Goal: Check status: Check status

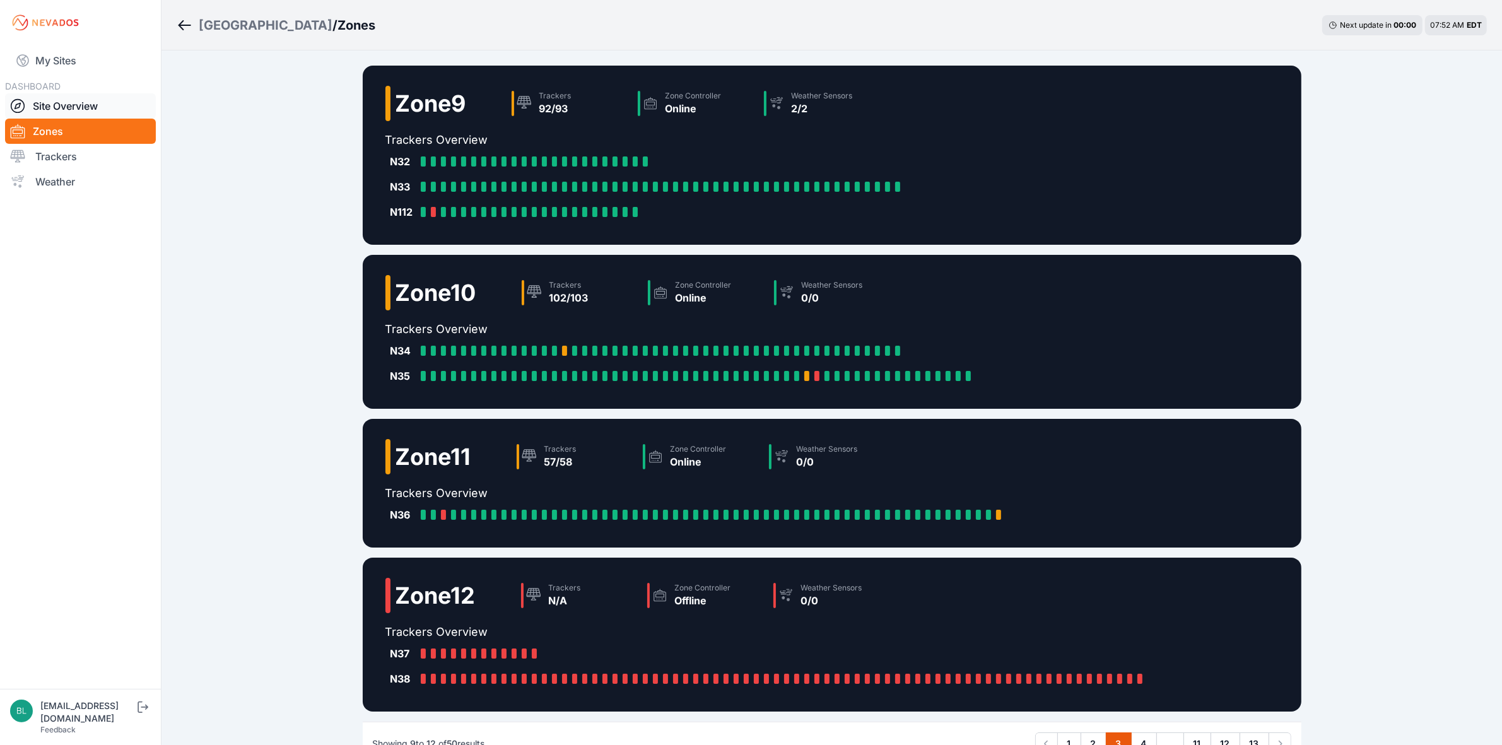
click at [108, 102] on link "Site Overview" at bounding box center [80, 105] width 151 height 25
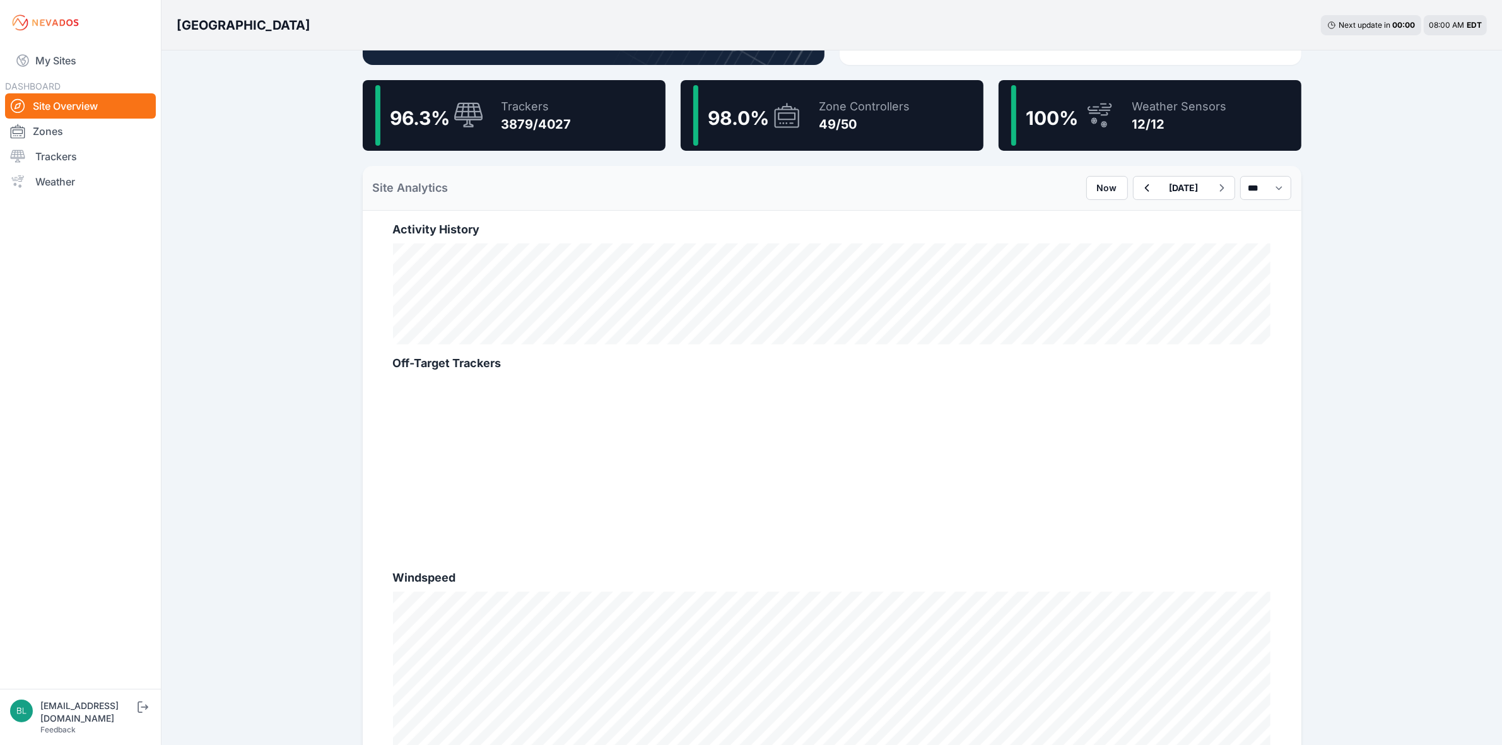
scroll to position [237, 0]
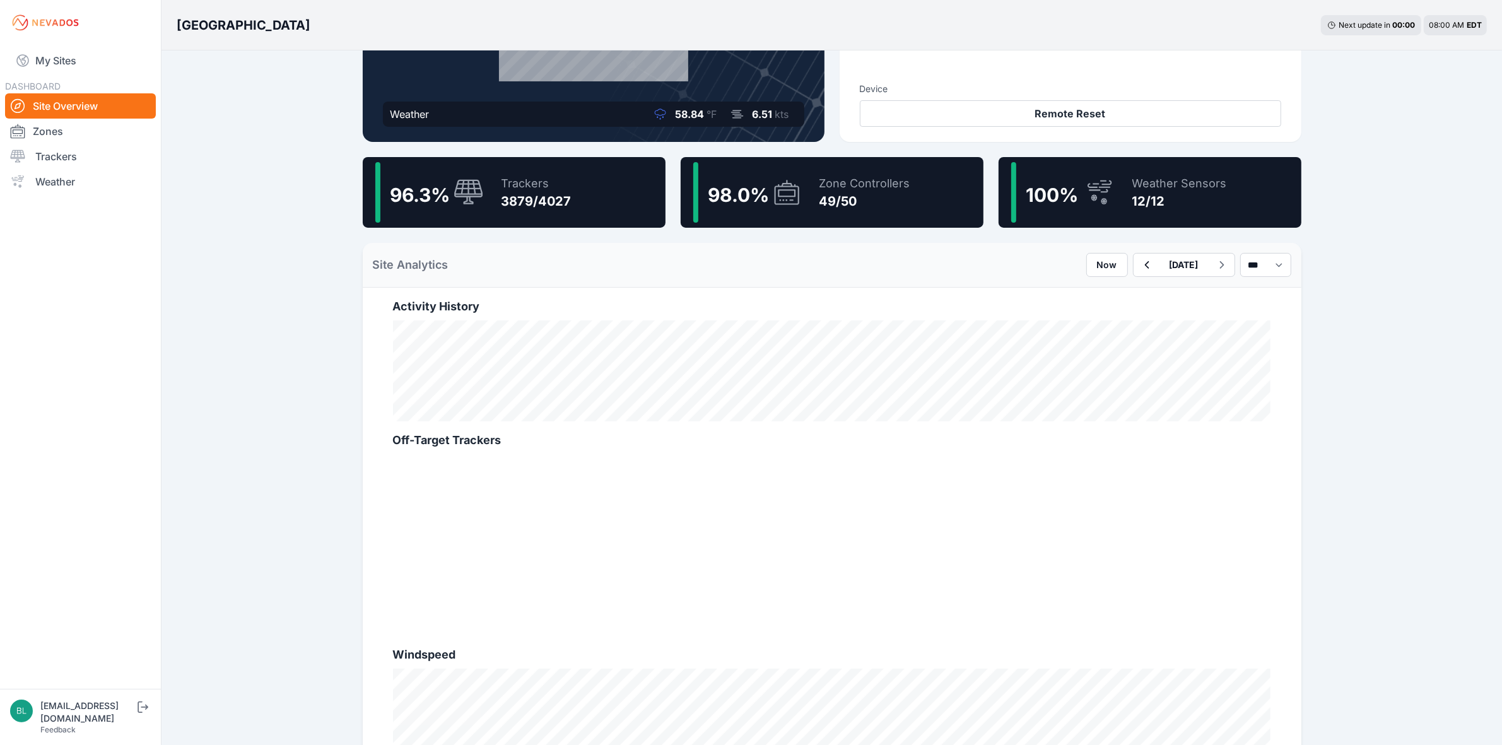
click at [1183, 193] on div "12/12" at bounding box center [1180, 201] width 95 height 18
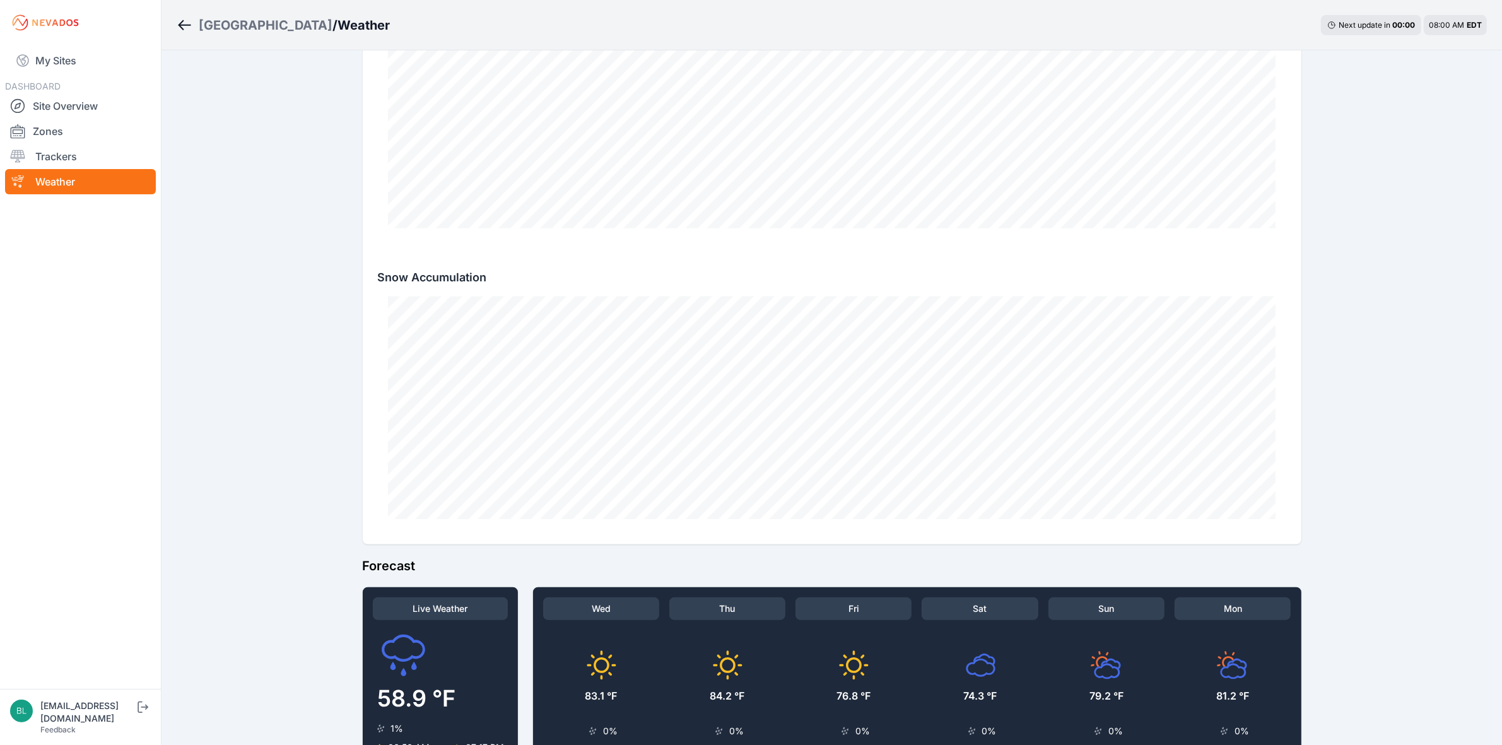
scroll to position [1104, 0]
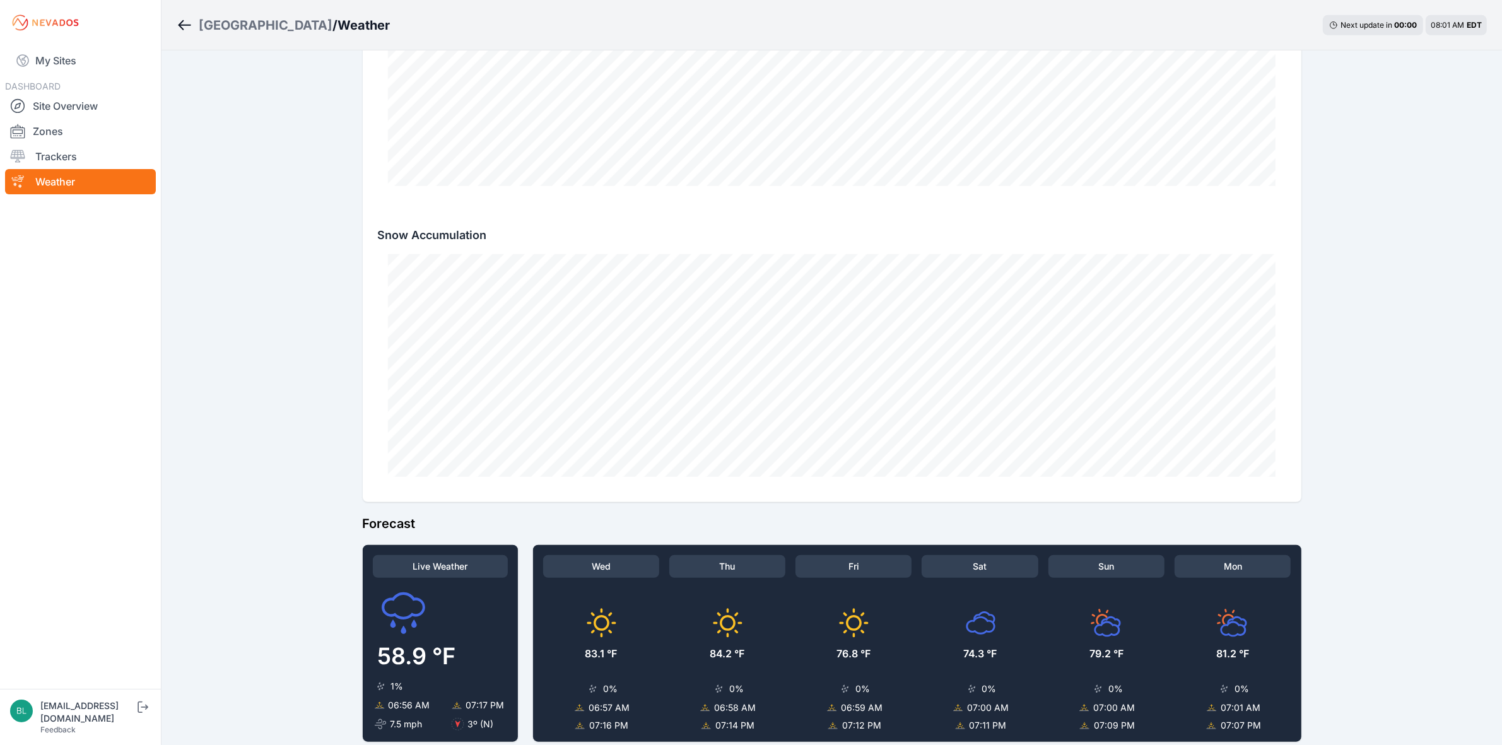
click at [243, 24] on div "[GEOGRAPHIC_DATA]" at bounding box center [266, 25] width 134 height 18
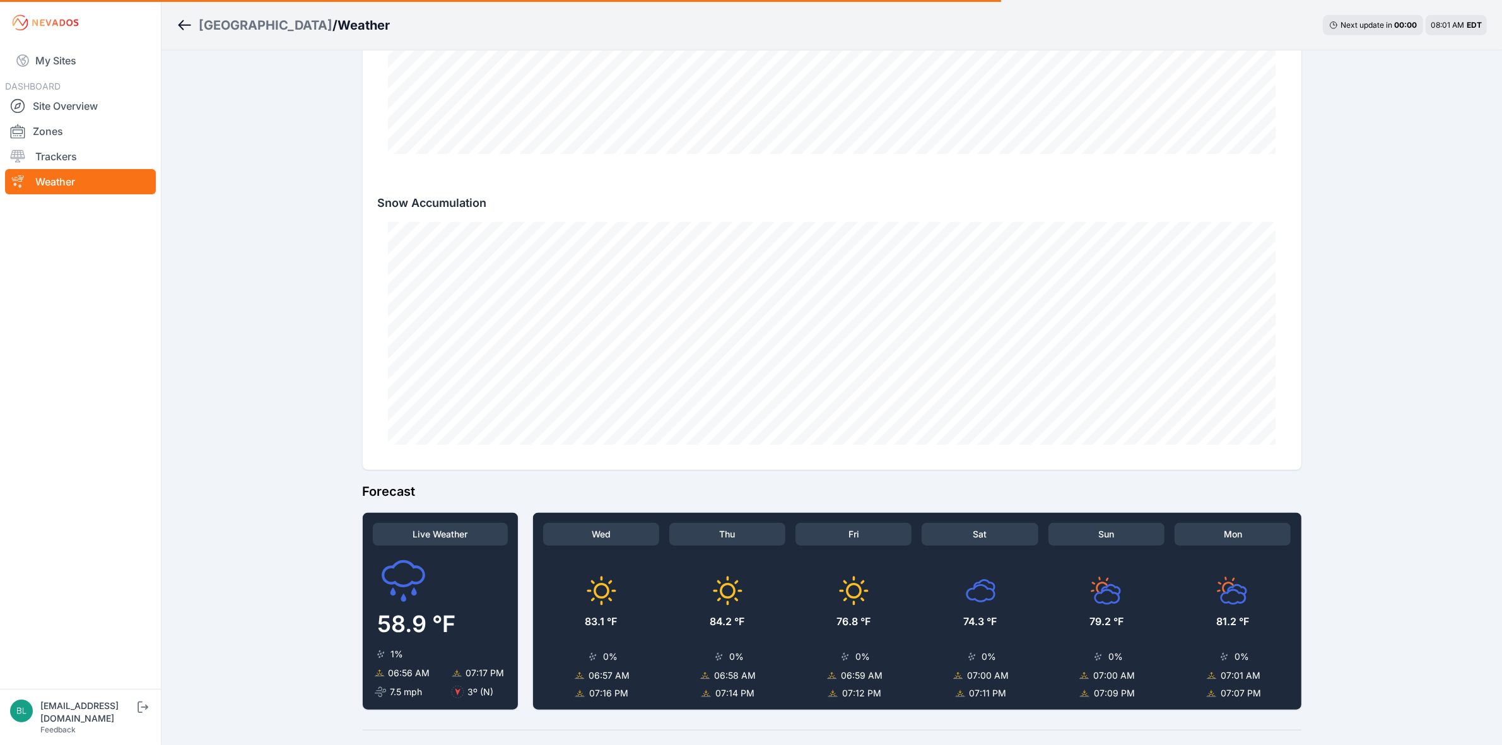
scroll to position [1165, 0]
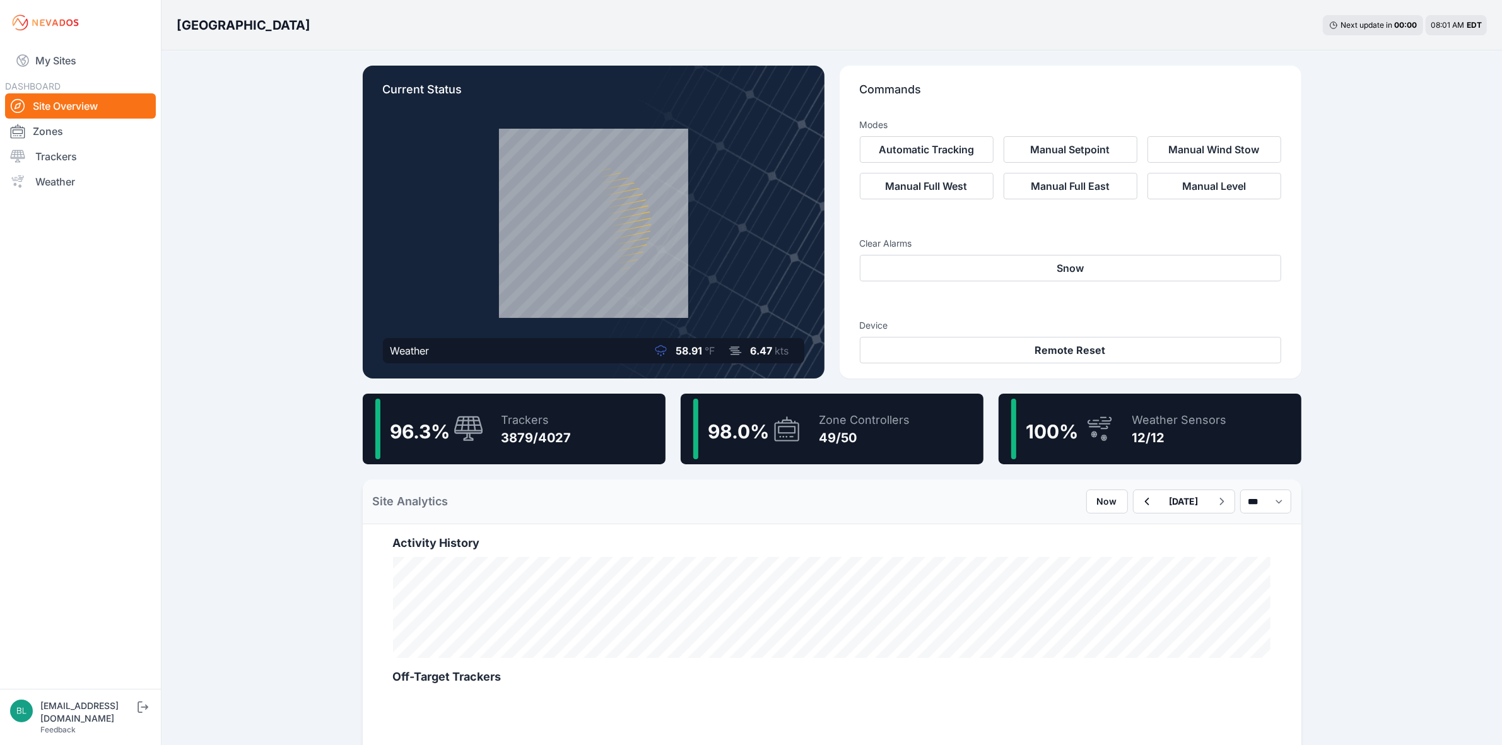
click at [871, 435] on div "49/50" at bounding box center [865, 438] width 91 height 18
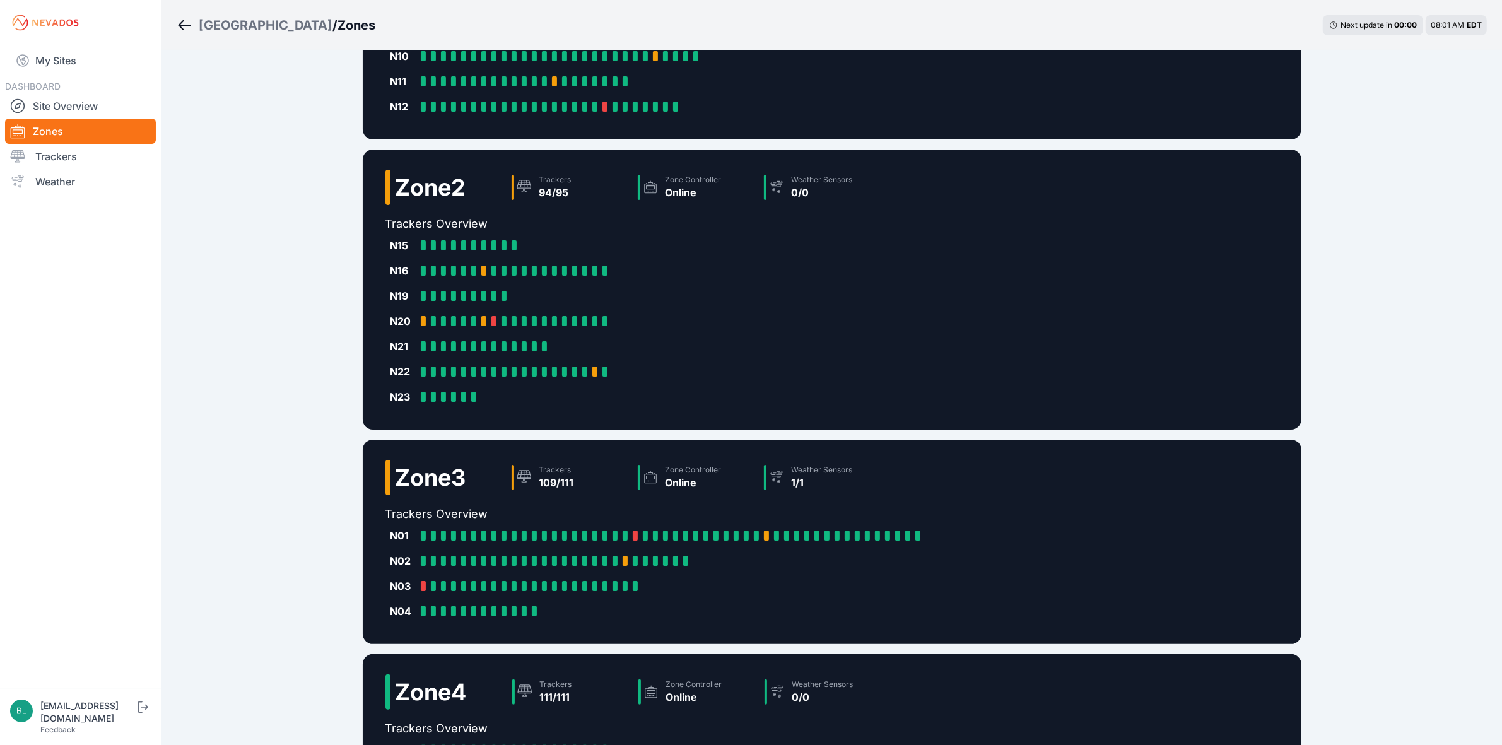
scroll to position [386, 0]
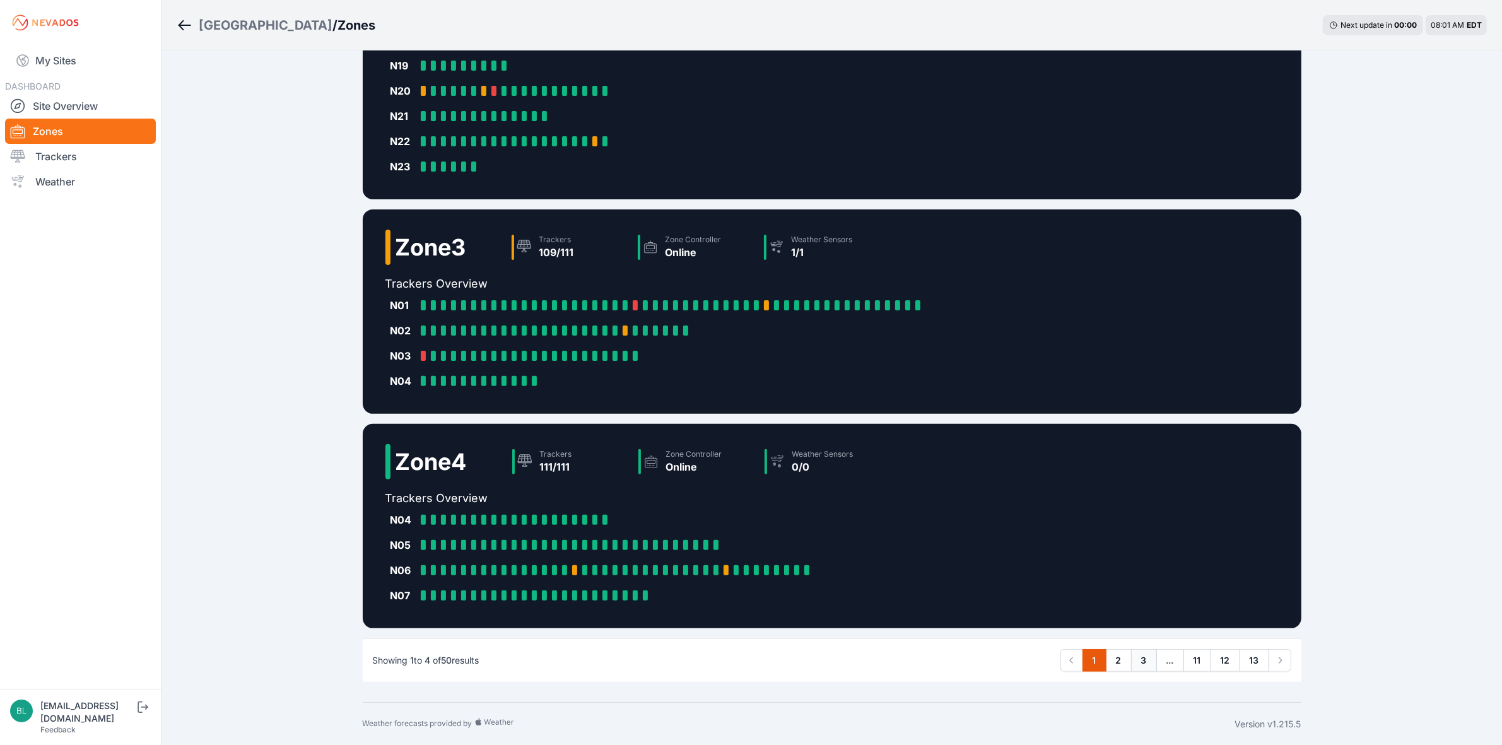
click at [1136, 658] on link "3" at bounding box center [1144, 660] width 26 height 23
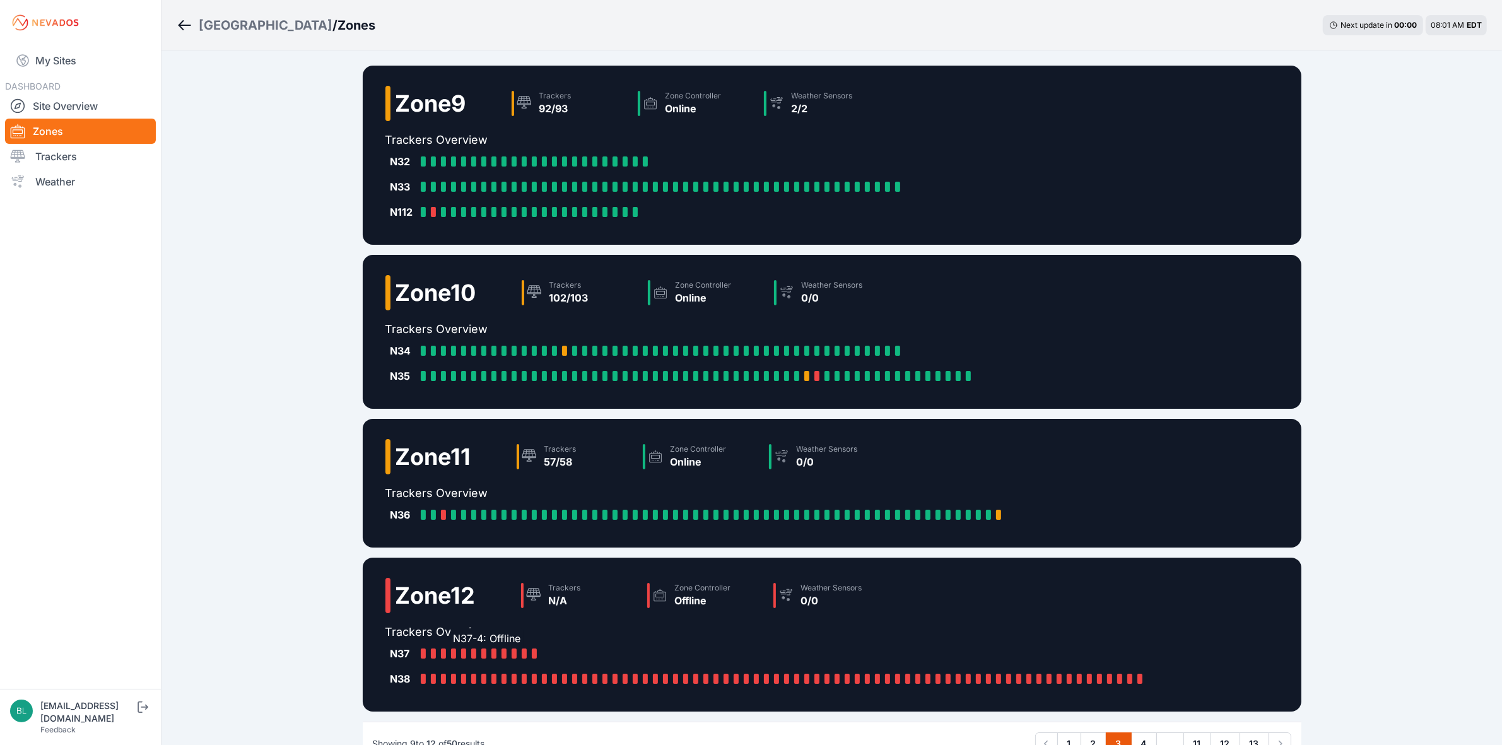
click at [452, 653] on div at bounding box center [453, 654] width 5 height 10
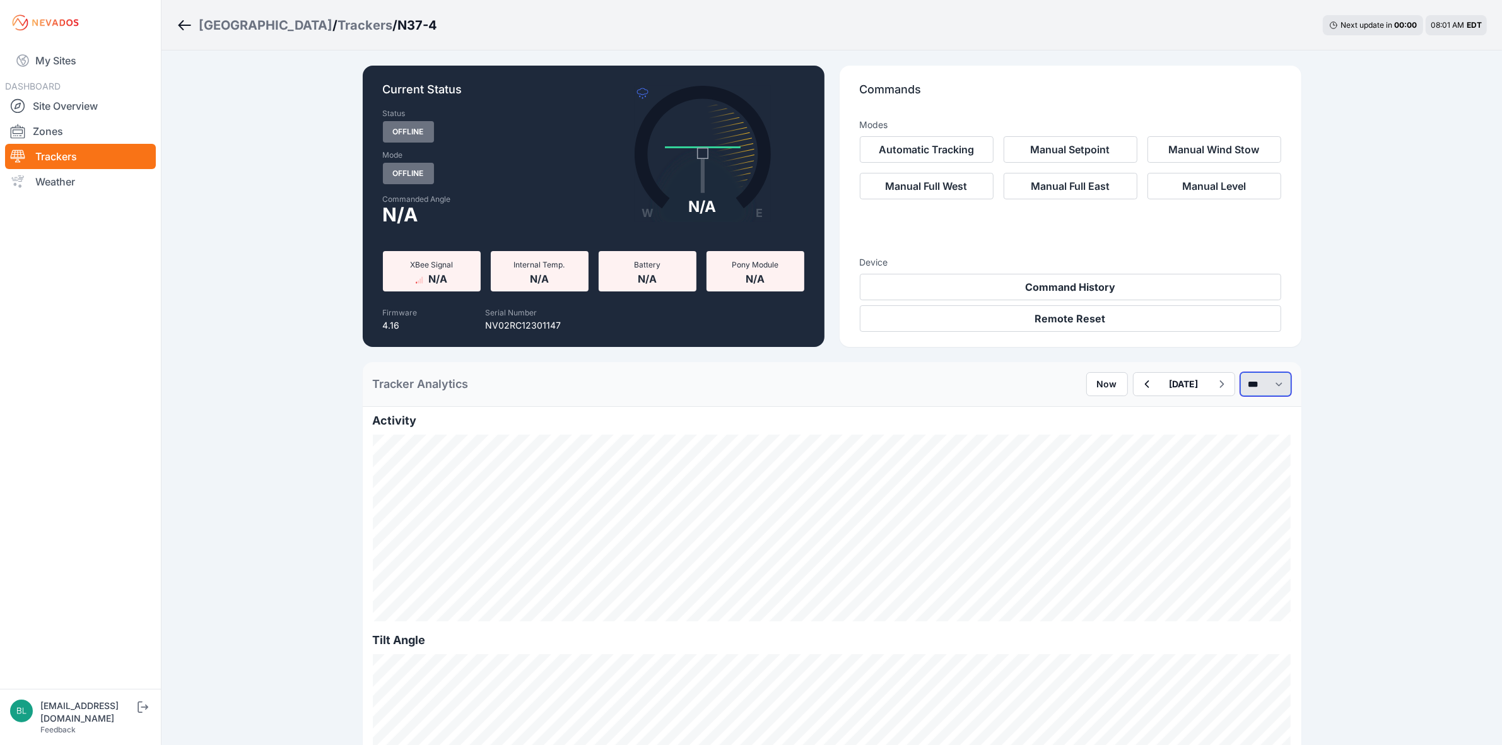
click at [1280, 385] on select "*** **** *****" at bounding box center [1265, 384] width 51 height 24
click at [1240, 372] on select "*** **** *****" at bounding box center [1265, 384] width 51 height 24
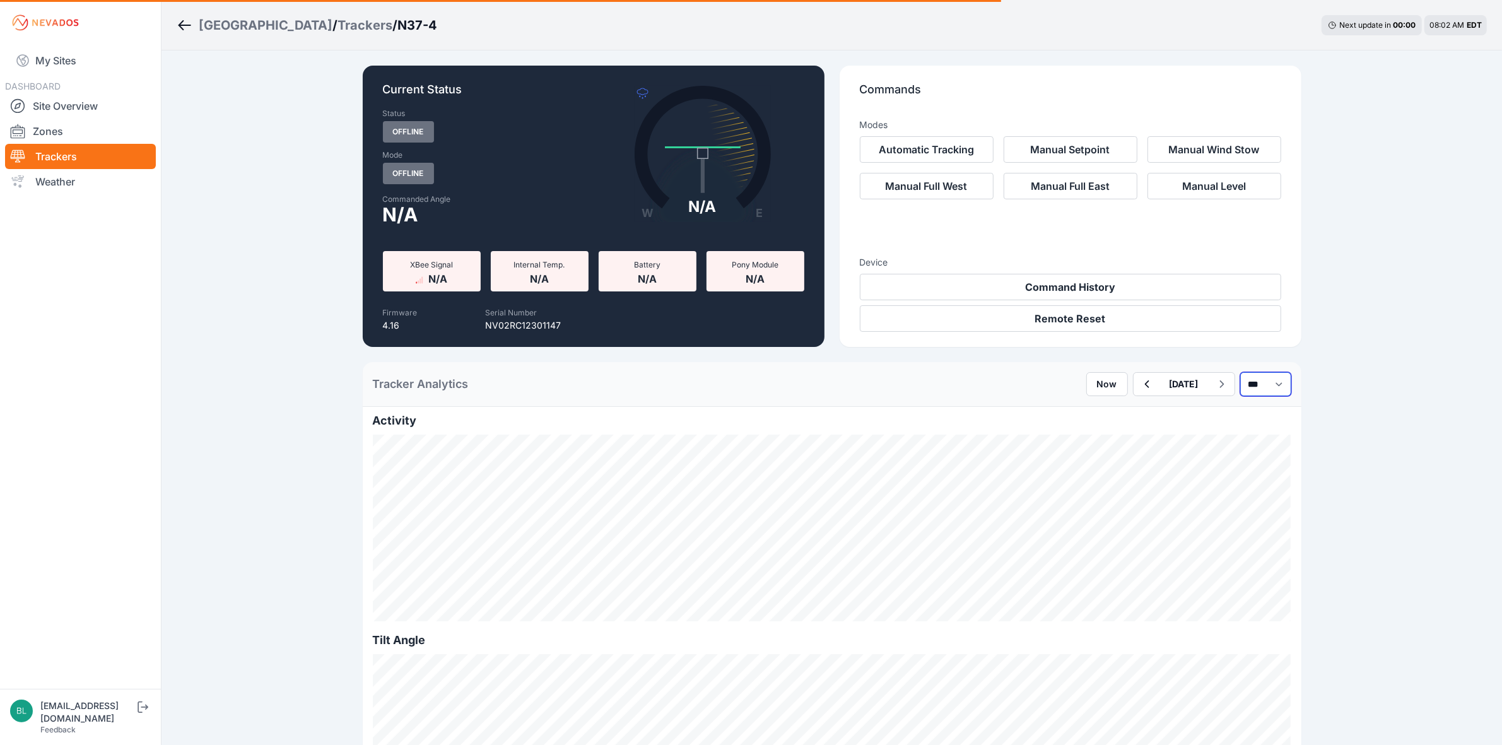
select select "*******"
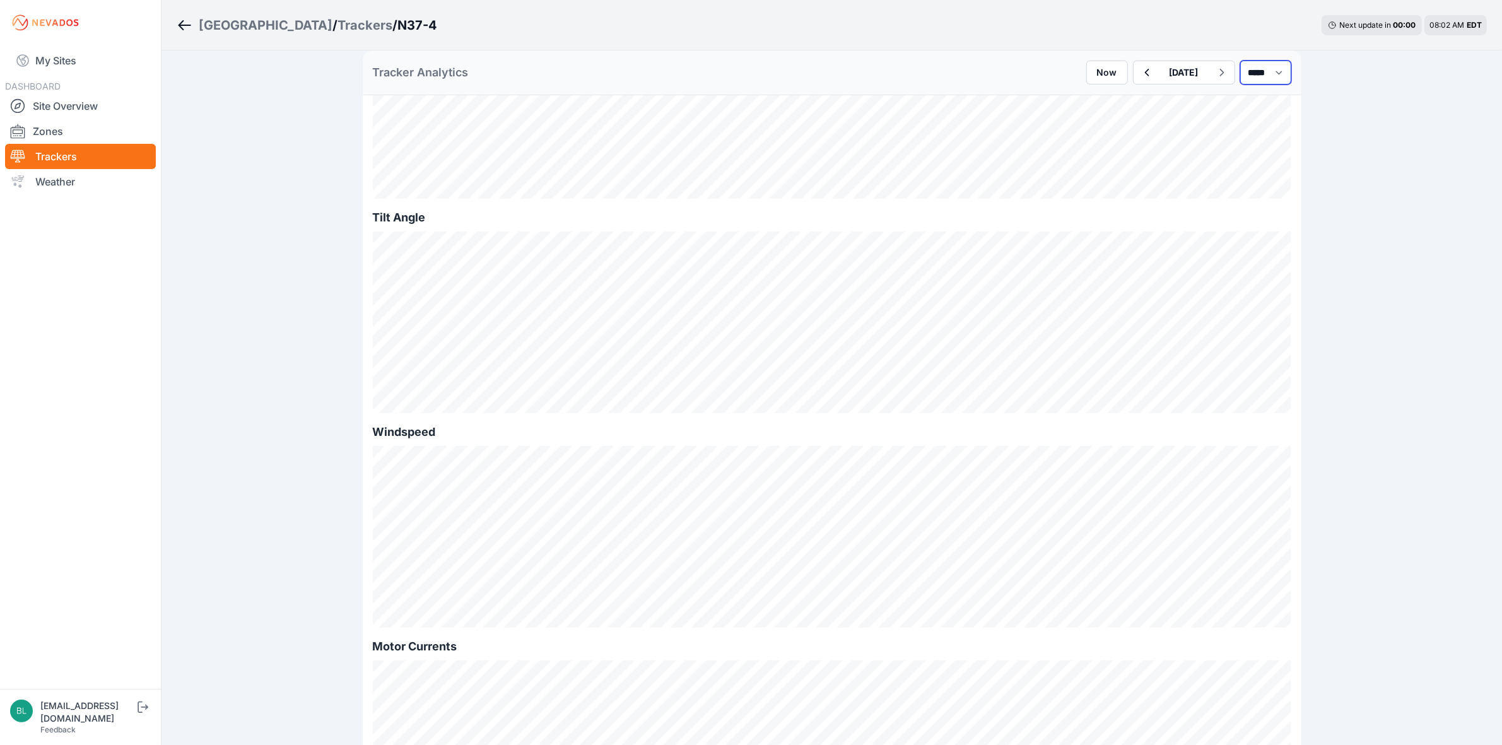
scroll to position [394, 0]
click at [1134, 73] on button "button" at bounding box center [1147, 72] width 26 height 23
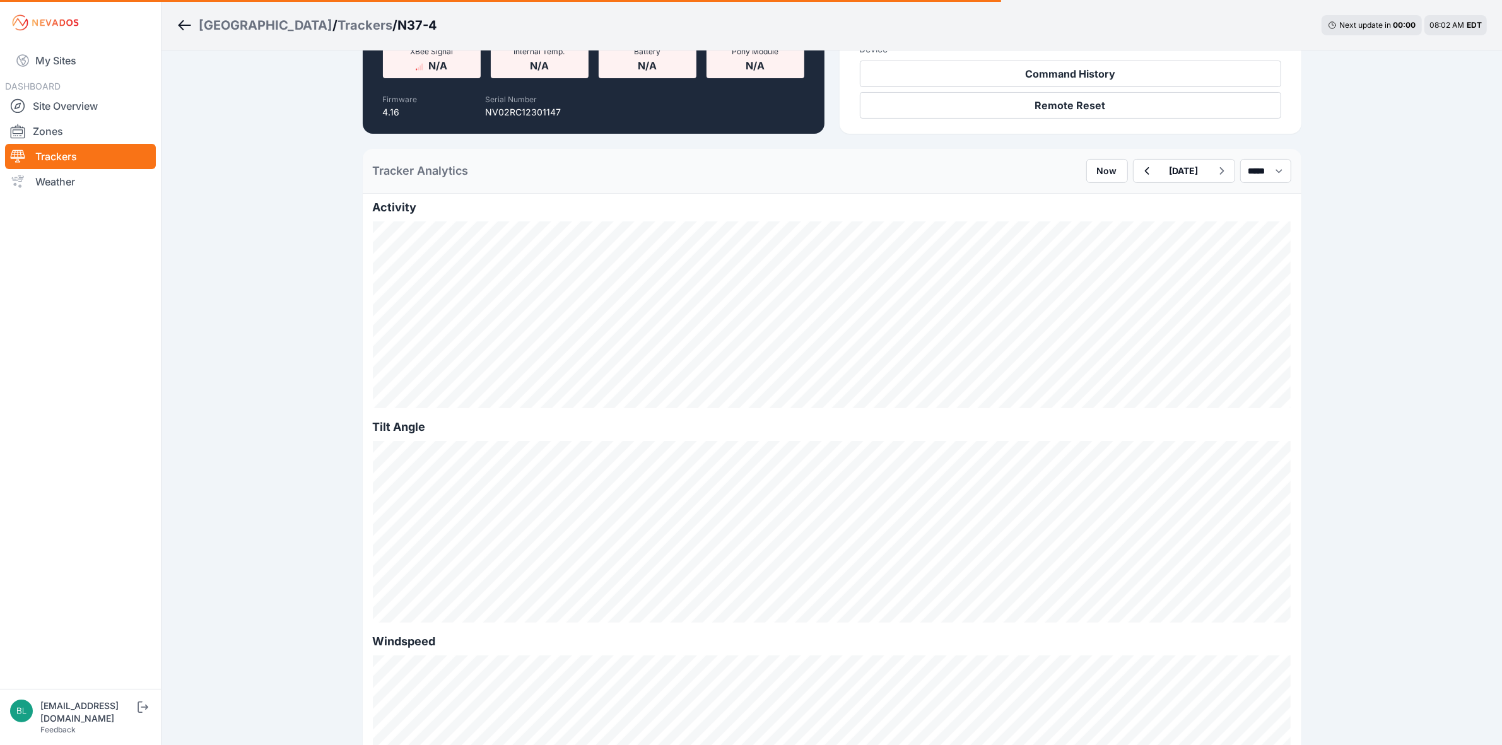
scroll to position [237, 0]
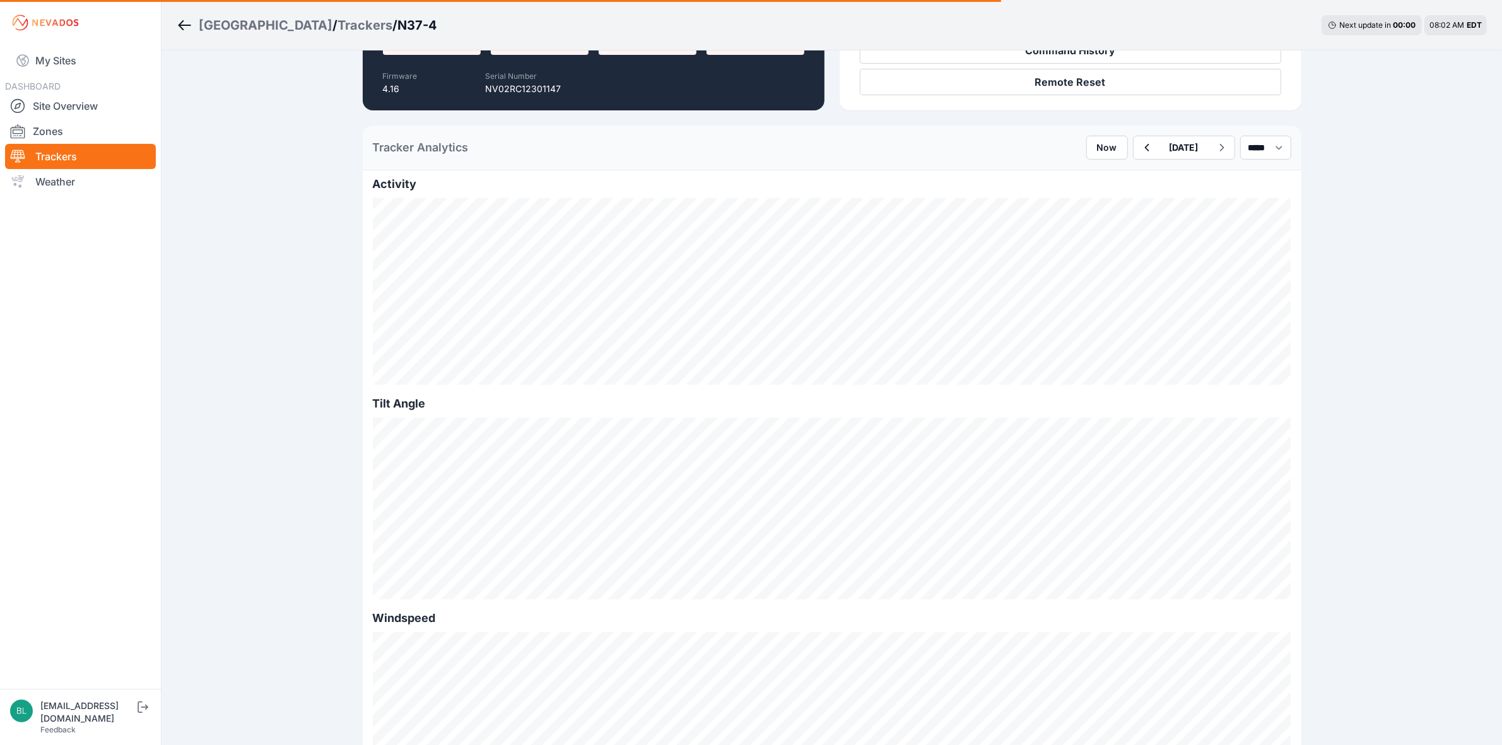
click at [1414, 412] on div "Bartonsville / Trackers / N37-4 Next update in 00 : 00 08:02 AM EDT Current Sta…" at bounding box center [751, 751] width 1502 height 1977
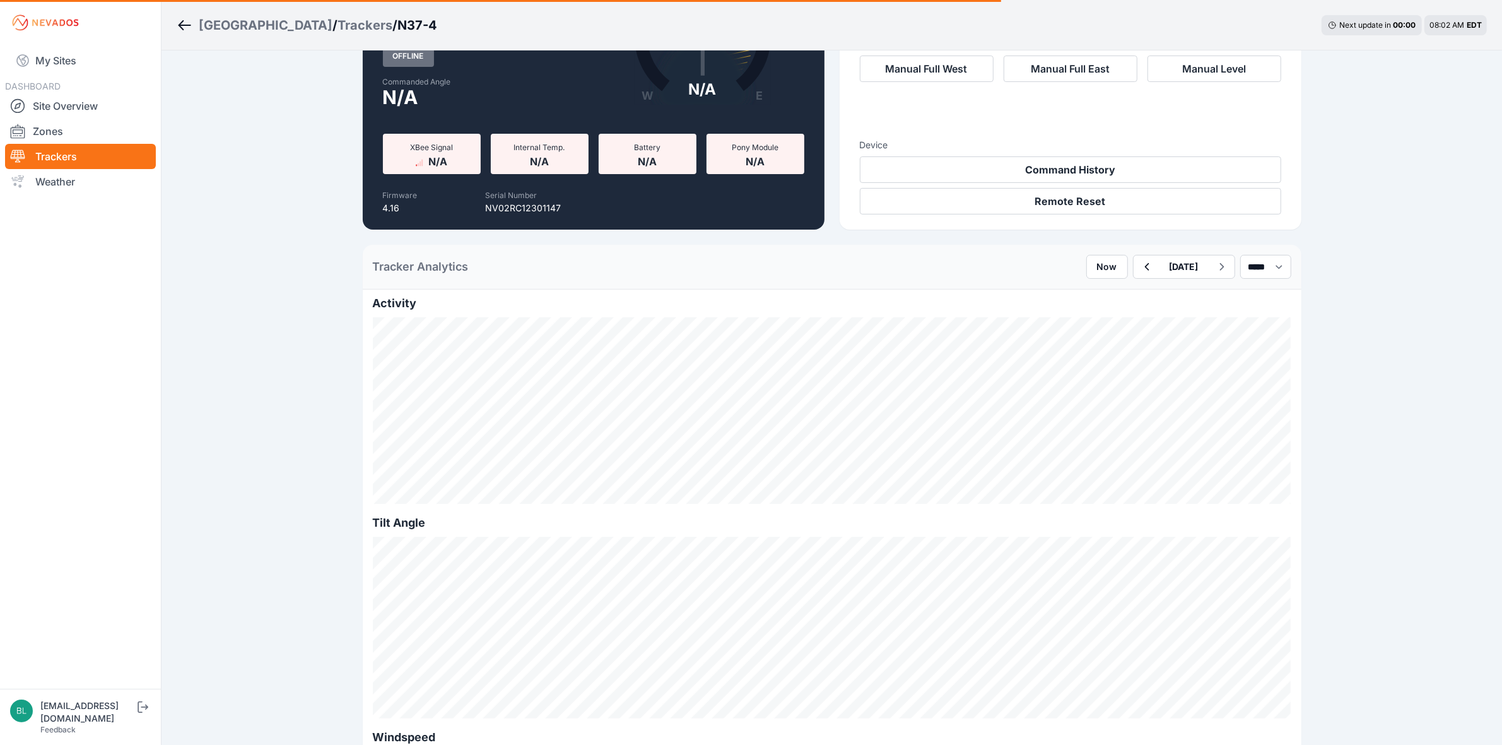
scroll to position [0, 0]
